Goal: Task Accomplishment & Management: Complete application form

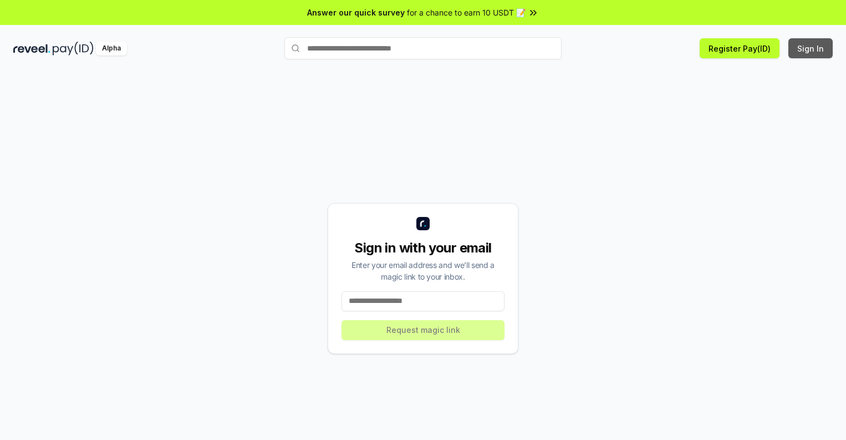
click at [811, 48] on button "Sign In" at bounding box center [811, 48] width 44 height 20
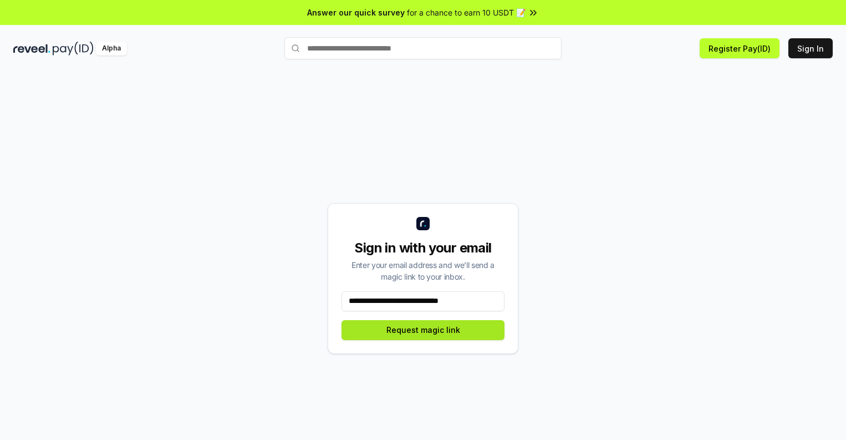
type input "**********"
click at [423, 329] on button "Request magic link" at bounding box center [423, 330] width 163 height 20
